Goal: Navigation & Orientation: Find specific page/section

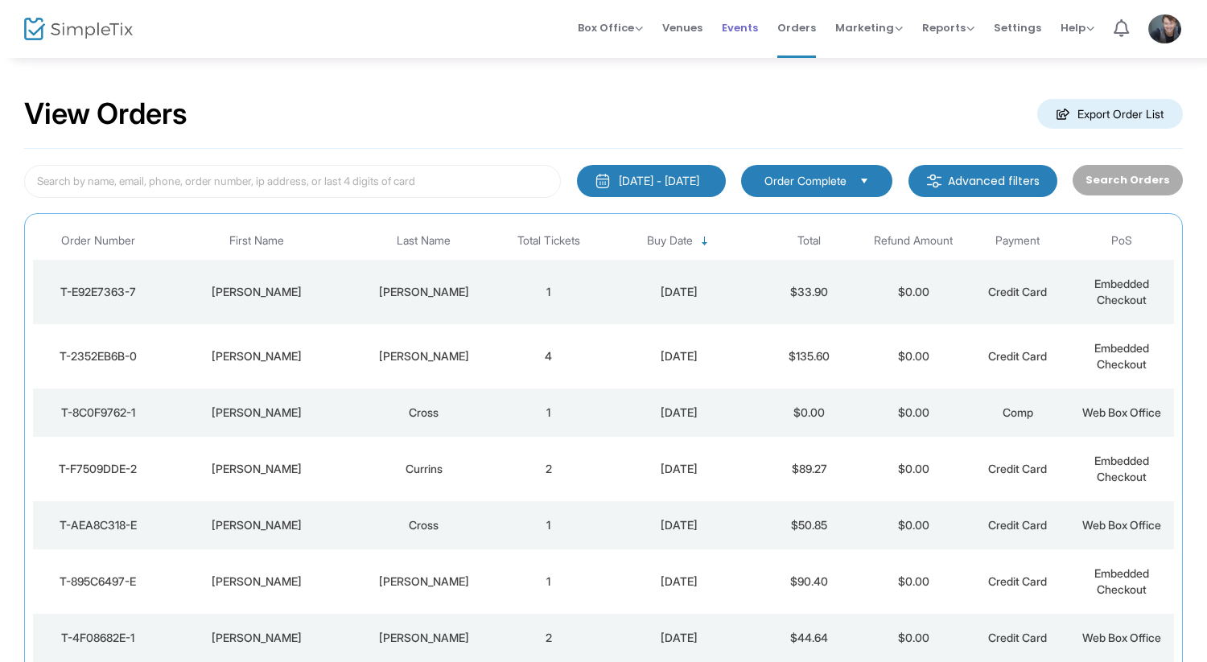
click at [758, 27] on span "Events" at bounding box center [740, 27] width 36 height 41
